Goal: Information Seeking & Learning: Learn about a topic

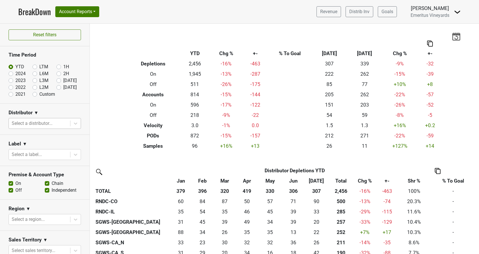
click at [34, 124] on div at bounding box center [40, 123] width 56 height 8
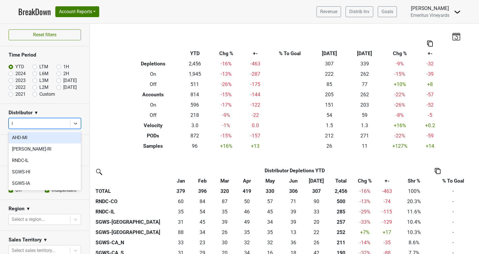
type input "il"
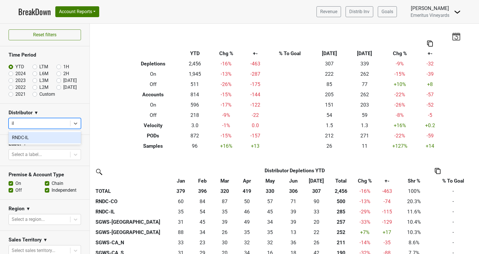
click at [34, 138] on div "RNDC-IL" at bounding box center [45, 137] width 72 height 11
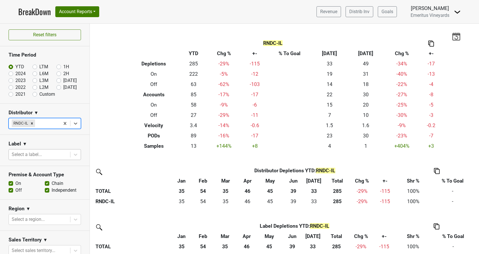
click at [30, 156] on div at bounding box center [40, 154] width 56 height 8
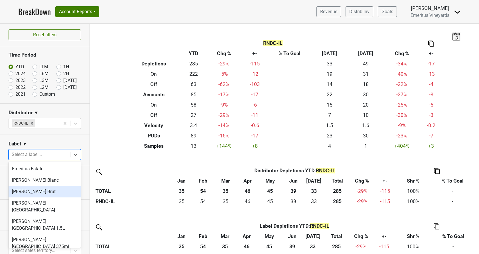
scroll to position [8, 0]
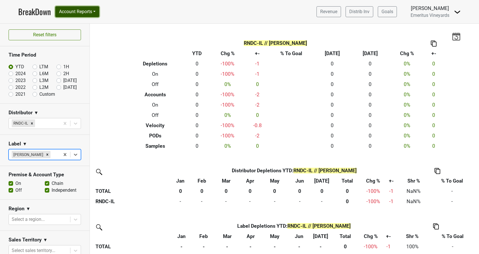
click at [89, 12] on button "Account Reports" at bounding box center [77, 11] width 44 height 11
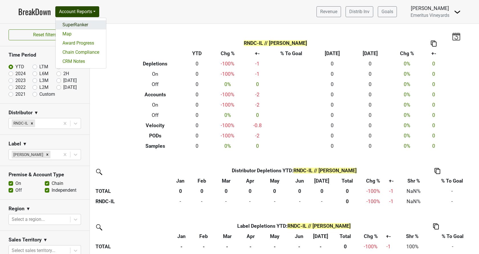
click at [85, 23] on link "SuperRanker" at bounding box center [81, 24] width 51 height 9
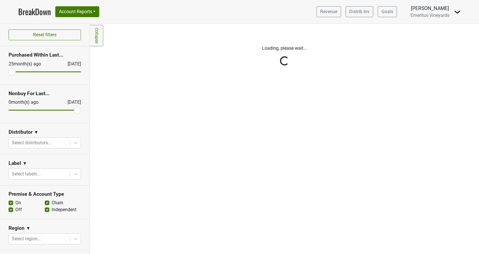
click at [36, 142] on div "Reset filters Purchased Within Last... [DATE] [DATE] Nonbuy For Last... [DATE] …" at bounding box center [45, 139] width 90 height 230
click at [41, 144] on div at bounding box center [40, 143] width 56 height 8
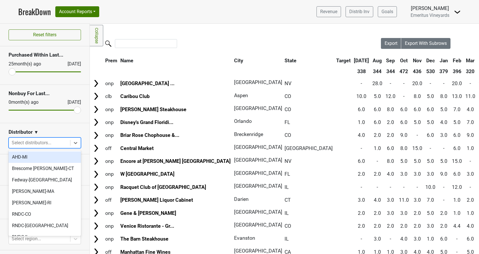
click at [37, 143] on div at bounding box center [40, 143] width 56 height 8
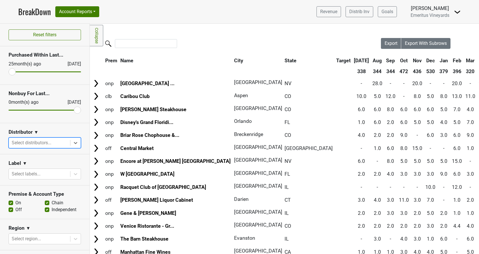
click at [37, 143] on div at bounding box center [40, 143] width 56 height 8
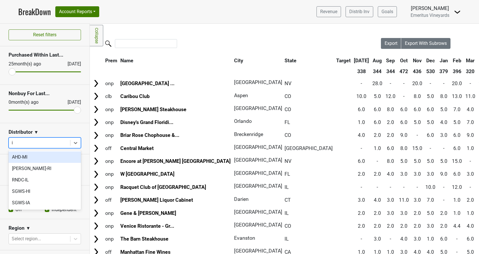
type input "il"
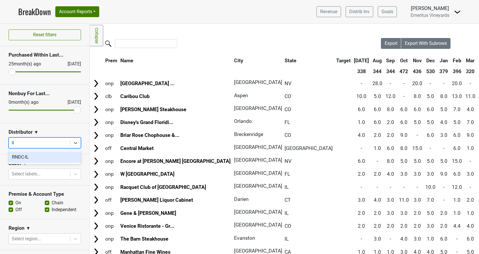
click at [27, 153] on div "RNDC-IL" at bounding box center [45, 156] width 72 height 11
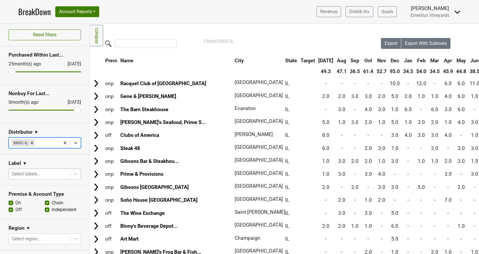
click at [33, 176] on div at bounding box center [40, 174] width 56 height 8
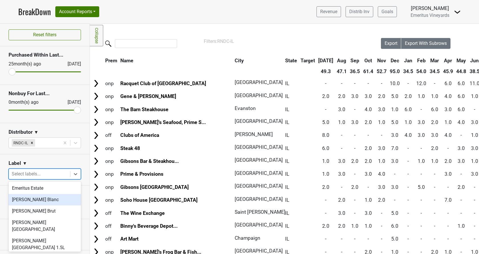
scroll to position [23, 0]
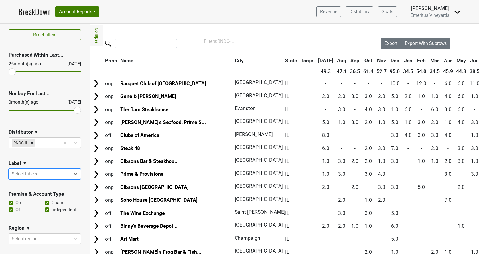
click at [48, 177] on div at bounding box center [40, 174] width 56 height 8
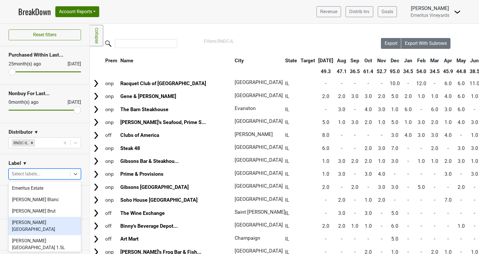
click at [41, 221] on div "[PERSON_NAME][GEOGRAPHIC_DATA]" at bounding box center [45, 226] width 72 height 18
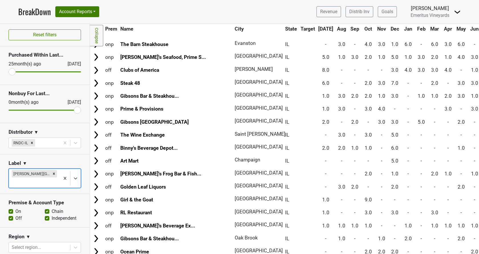
scroll to position [0, 0]
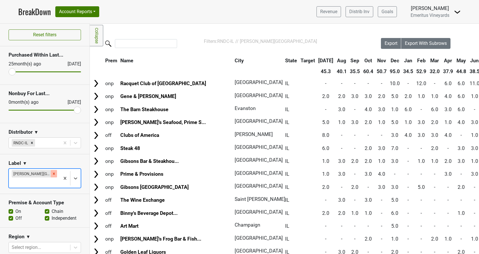
click at [52, 175] on icon "Remove Hallberg Ranch" at bounding box center [54, 174] width 4 height 4
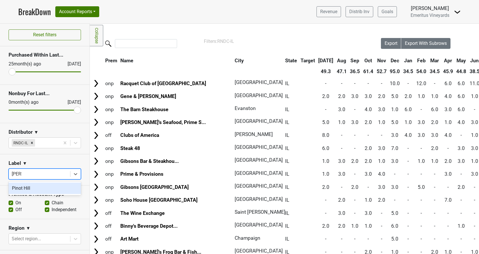
type input "pinot"
click at [20, 185] on div "Pinot Hill" at bounding box center [45, 187] width 72 height 11
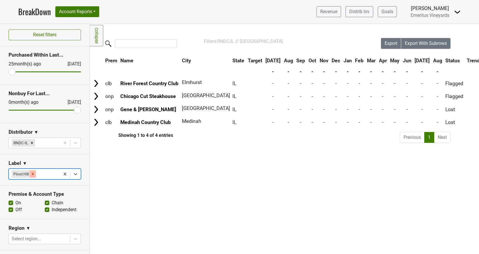
click at [34, 173] on icon "Remove Pinot Hill" at bounding box center [33, 174] width 2 height 2
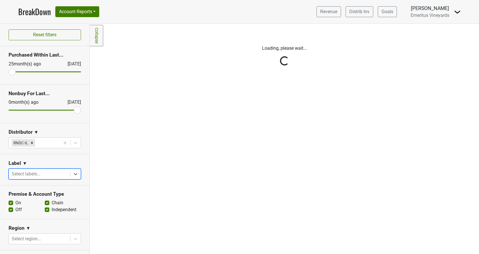
click at [73, 173] on div "Reset filters Purchased Within Last... [DATE] [DATE] Nonbuy For Last... [DATE] …" at bounding box center [45, 139] width 90 height 230
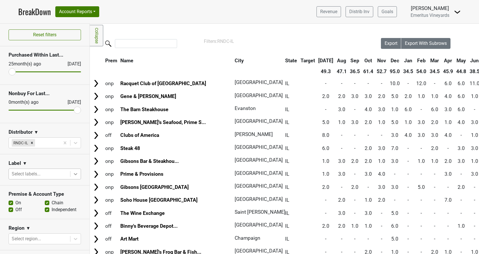
click at [73, 173] on icon at bounding box center [76, 174] width 6 height 6
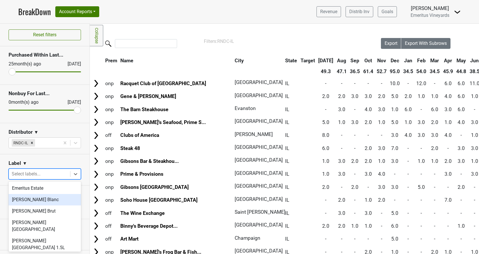
click at [43, 201] on div "[PERSON_NAME] Blanc" at bounding box center [45, 199] width 72 height 11
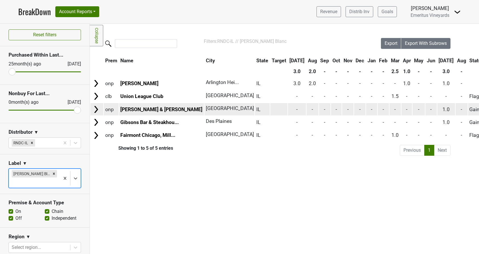
click at [96, 110] on img at bounding box center [96, 109] width 9 height 9
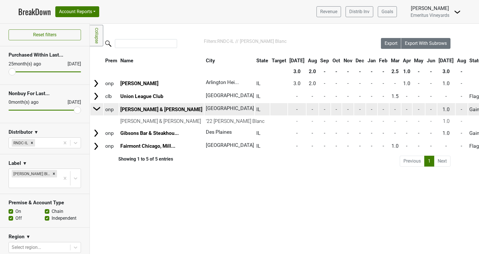
click at [96, 110] on img at bounding box center [97, 108] width 9 height 9
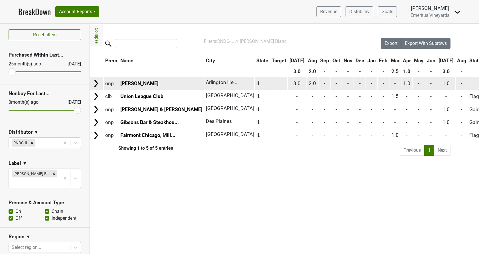
click at [97, 86] on img at bounding box center [96, 83] width 9 height 9
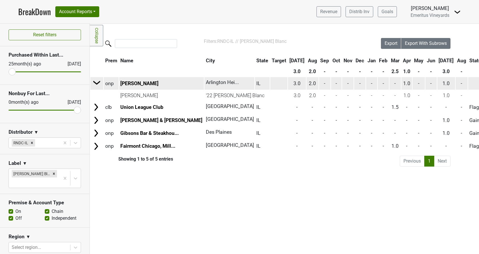
click at [97, 86] on img at bounding box center [97, 82] width 9 height 9
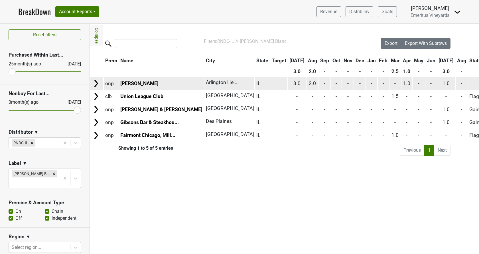
click at [96, 84] on img at bounding box center [96, 83] width 9 height 9
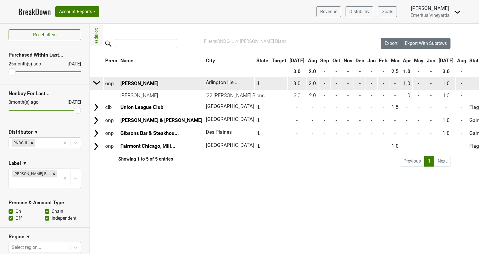
click at [96, 84] on img at bounding box center [97, 82] width 9 height 9
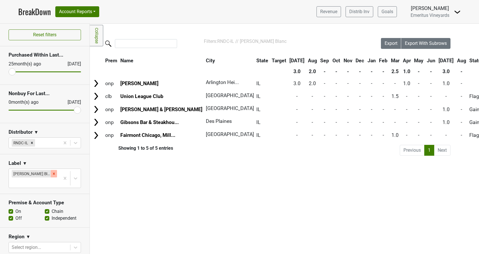
click at [53, 173] on icon "Remove Hallberg Blanc" at bounding box center [54, 173] width 2 height 2
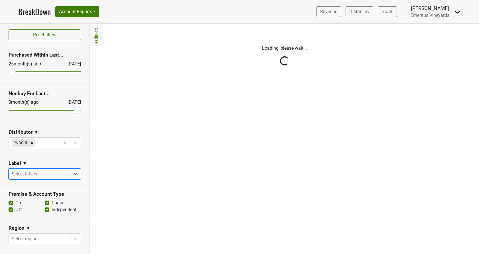
click at [78, 174] on div "Reset filters Purchased Within Last... [DATE] [DATE] Nonbuy For Last... [DATE] …" at bounding box center [45, 139] width 90 height 230
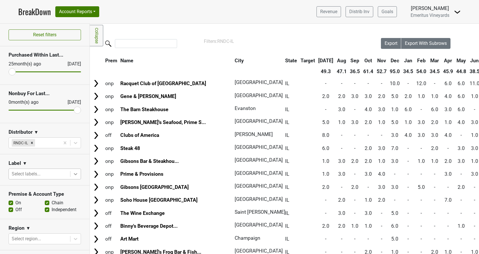
click at [78, 175] on icon at bounding box center [76, 174] width 6 height 6
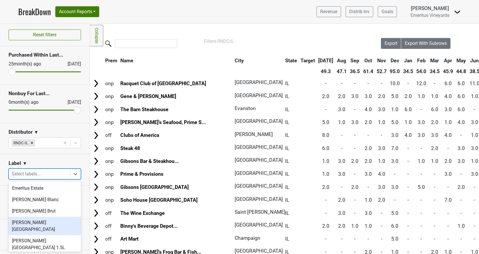
click at [45, 220] on div "[PERSON_NAME][GEOGRAPHIC_DATA]" at bounding box center [45, 226] width 72 height 18
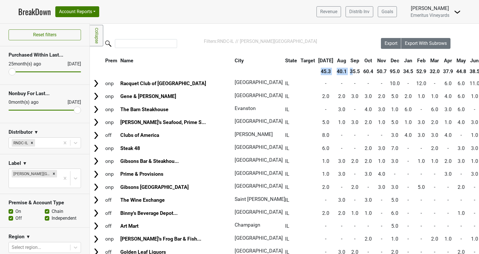
drag, startPoint x: 268, startPoint y: 71, endPoint x: 299, endPoint y: 71, distance: 31.1
click at [349, 71] on th "35.5" at bounding box center [355, 71] width 13 height 10
click at [362, 72] on th "60.4" at bounding box center [368, 71] width 13 height 10
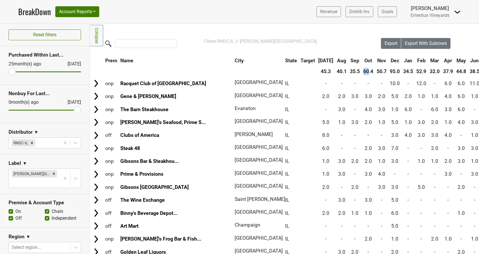
click at [362, 72] on th "60.4" at bounding box center [368, 71] width 13 height 10
